Goal: Transaction & Acquisition: Book appointment/travel/reservation

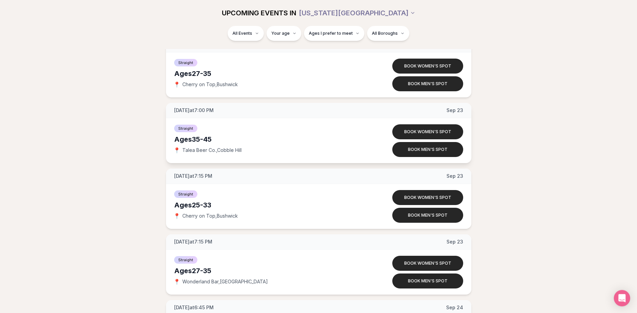
scroll to position [2919, 0]
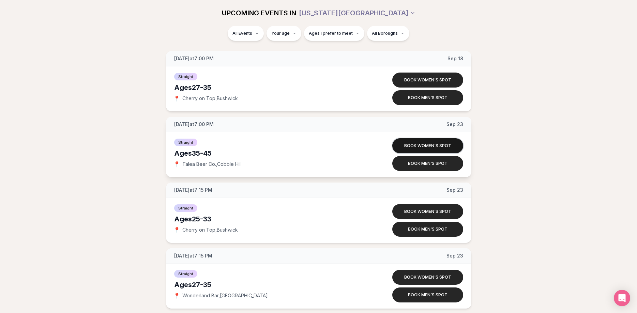
click at [435, 145] on button "Book women's spot" at bounding box center [427, 145] width 71 height 15
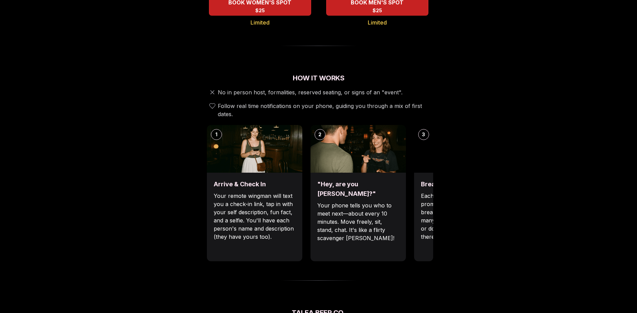
scroll to position [208, 0]
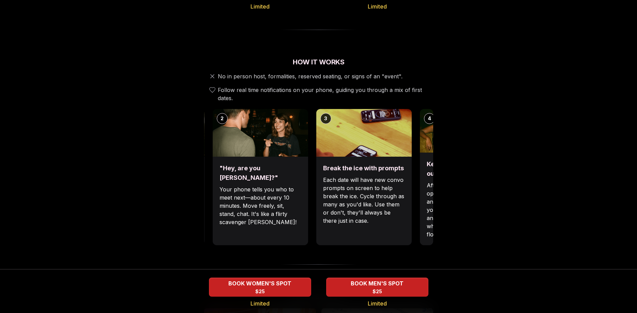
click at [301, 159] on div ""Hey, are you [PERSON_NAME]?" Your phone tells you who to meet next—about every…" at bounding box center [260, 201] width 95 height 89
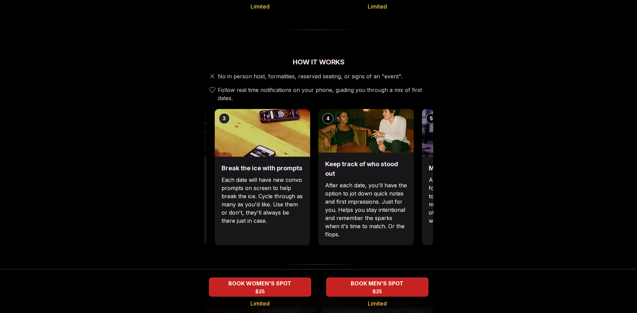
click at [282, 178] on p "Each date will have new convo prompts on screen to help break the ice. Cycle th…" at bounding box center [262, 200] width 82 height 49
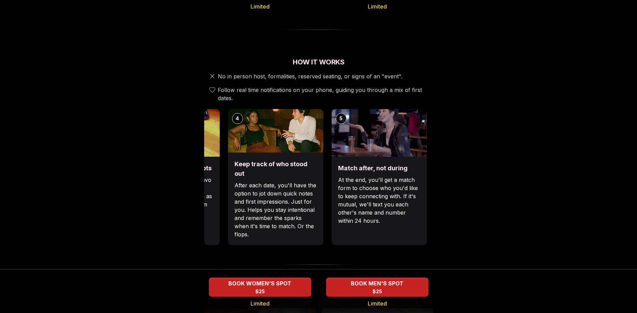
click at [269, 184] on p "After each date, you'll have the option to jot down quick notes and first impre…" at bounding box center [275, 209] width 82 height 57
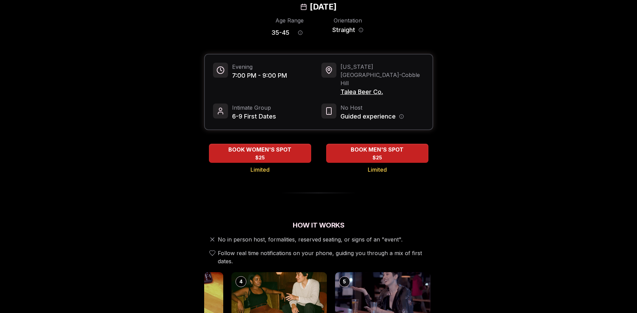
scroll to position [0, 0]
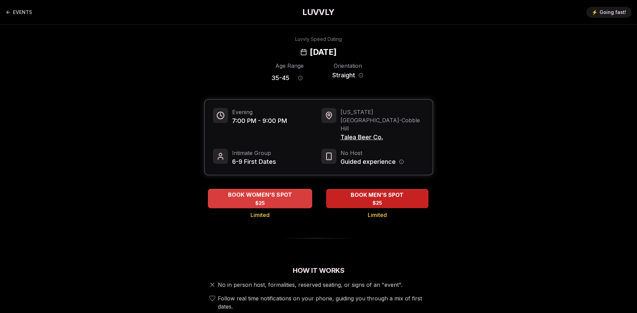
click at [266, 189] on div "BOOK WOMEN'S SPOT $25" at bounding box center [260, 198] width 104 height 19
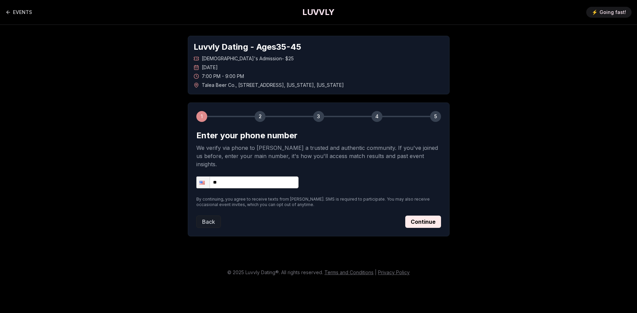
click at [262, 177] on input "**" at bounding box center [247, 182] width 102 height 12
type input "**********"
click at [423, 216] on button "Continue" at bounding box center [423, 222] width 36 height 12
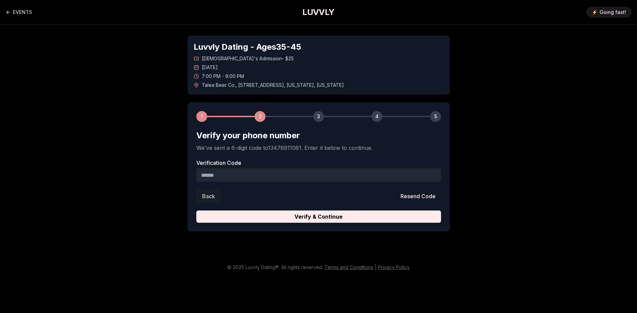
click at [265, 180] on input "Verification Code" at bounding box center [318, 175] width 245 height 14
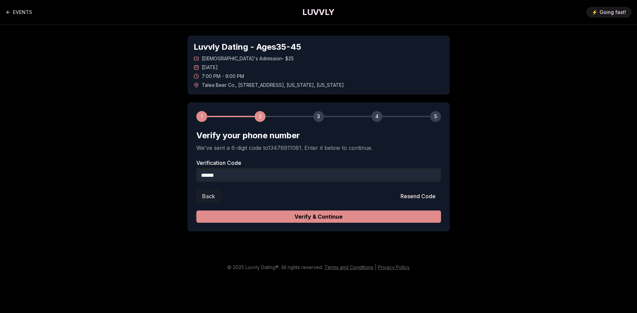
click at [331, 216] on button "Verify & Continue" at bounding box center [318, 217] width 245 height 12
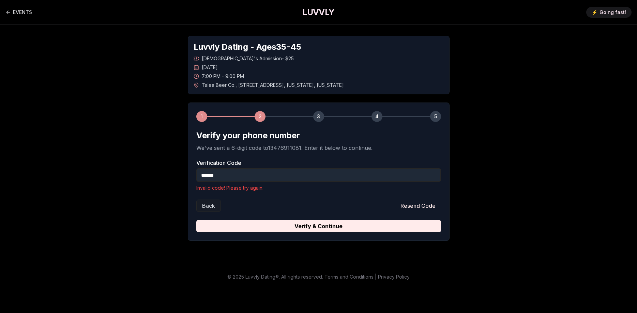
drag, startPoint x: 243, startPoint y: 172, endPoint x: 183, endPoint y: 177, distance: 59.5
click at [196, 177] on input "******" at bounding box center [318, 175] width 245 height 14
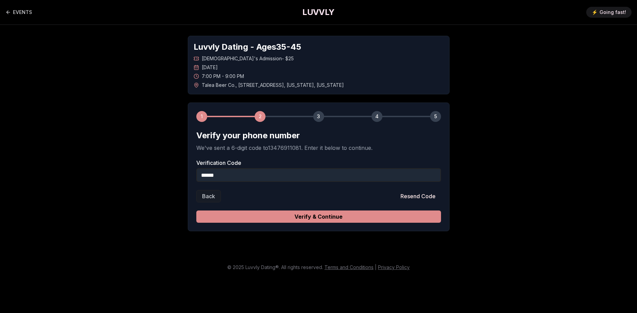
type input "******"
click at [300, 216] on button "Verify & Continue" at bounding box center [318, 217] width 245 height 12
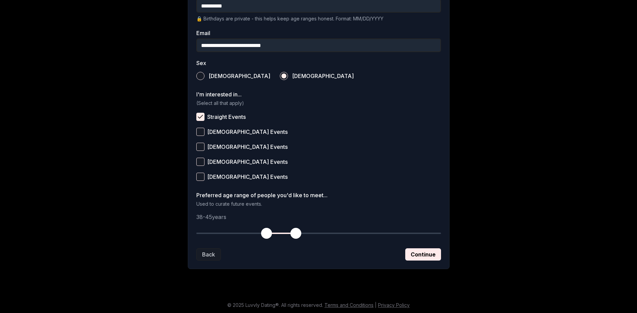
scroll to position [200, 0]
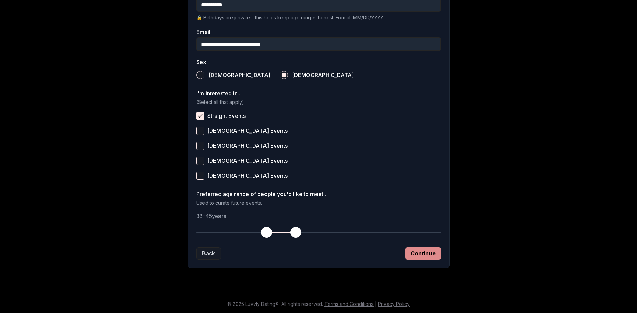
click at [431, 256] on button "Continue" at bounding box center [423, 253] width 36 height 12
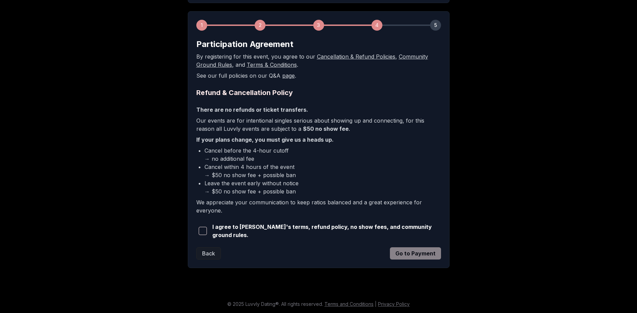
scroll to position [90, 0]
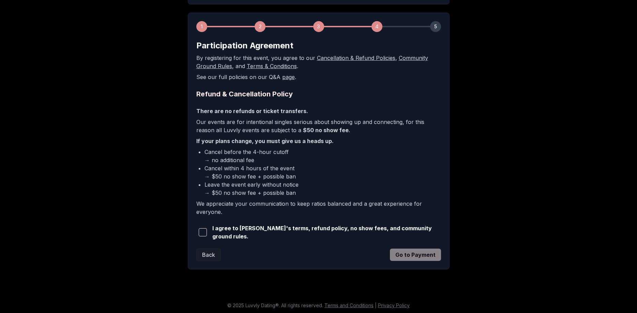
click at [205, 232] on span "button" at bounding box center [203, 232] width 8 height 8
click at [410, 253] on button "Go to Payment" at bounding box center [415, 255] width 51 height 12
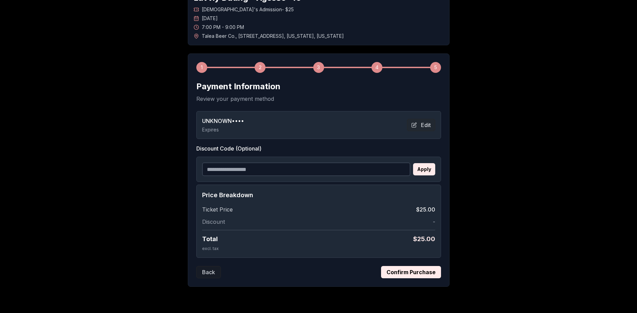
scroll to position [68, 0]
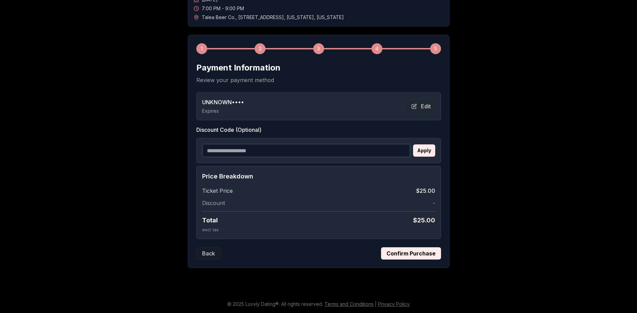
click at [412, 254] on button "Confirm Purchase" at bounding box center [411, 253] width 60 height 12
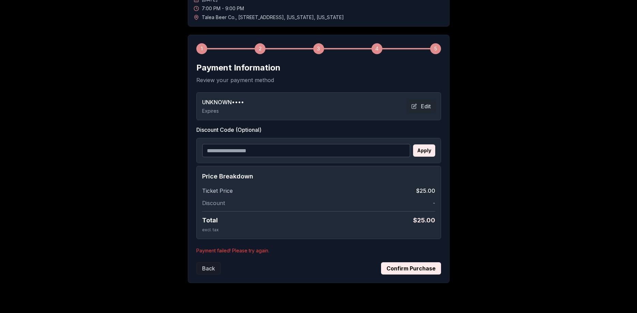
click at [209, 110] on p "Expires" at bounding box center [223, 111] width 42 height 7
click at [426, 103] on button "Edit" at bounding box center [421, 106] width 28 height 12
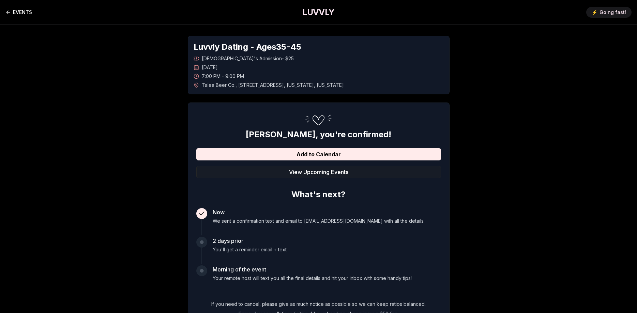
click at [10, 10] on icon "Back to events" at bounding box center [7, 12] width 5 height 5
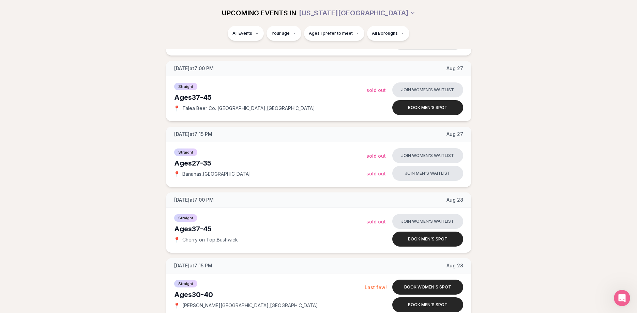
scroll to position [1216, 0]
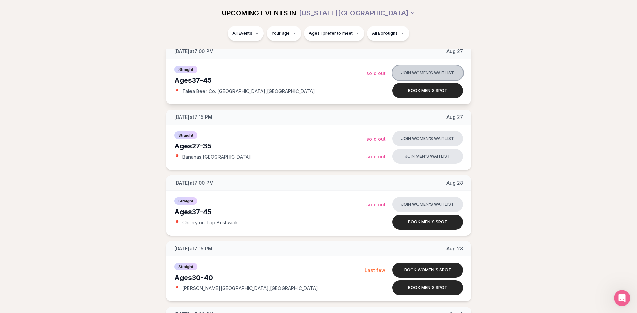
click at [429, 74] on button "Join women's waitlist" at bounding box center [427, 72] width 71 height 15
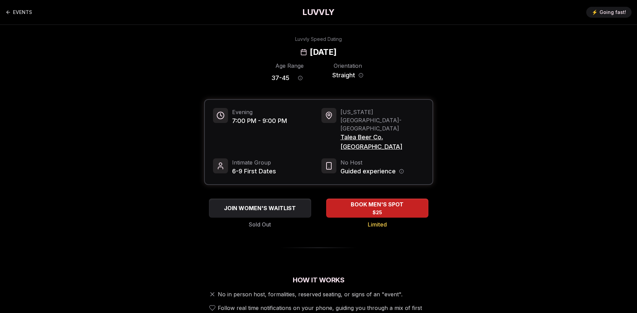
click at [405, 133] on span "Talea Beer Co. [GEOGRAPHIC_DATA]" at bounding box center [382, 142] width 84 height 19
